Goal: Find specific page/section: Find specific page/section

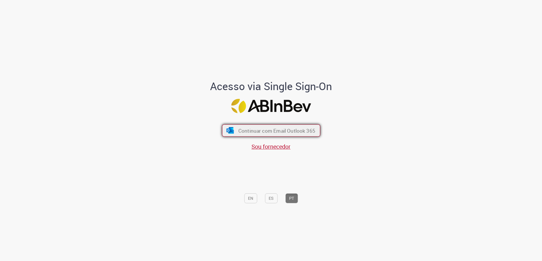
click at [252, 128] on span "Continuar com Email Outlook 365" at bounding box center [276, 130] width 77 height 7
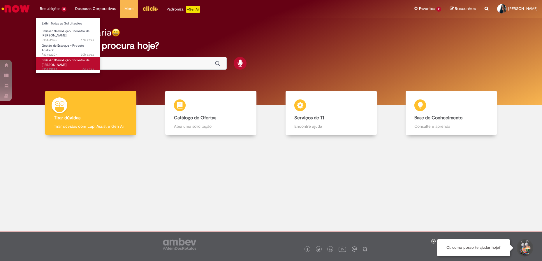
click at [78, 62] on span "Emissão/Devolução Encontro de [PERSON_NAME]" at bounding box center [66, 62] width 48 height 9
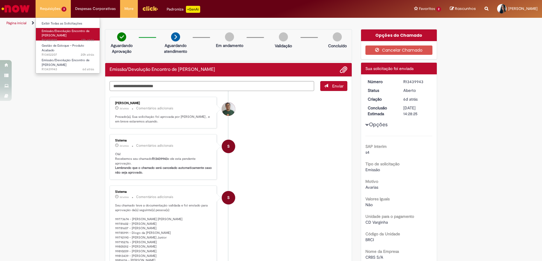
click at [66, 33] on span "Emissão/Devolução Encontro de [PERSON_NAME]" at bounding box center [66, 33] width 48 height 9
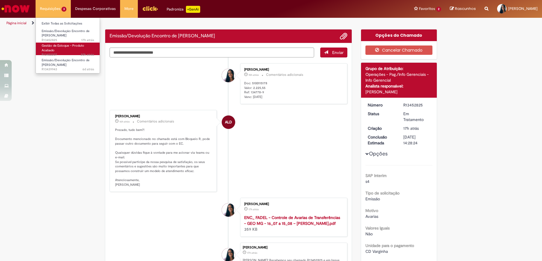
click at [69, 48] on link "Gestão de Estoque – Produto Acabado 20h atrás 20 horas atrás R13452207" at bounding box center [68, 49] width 64 height 13
